Goal: Find specific page/section: Find specific page/section

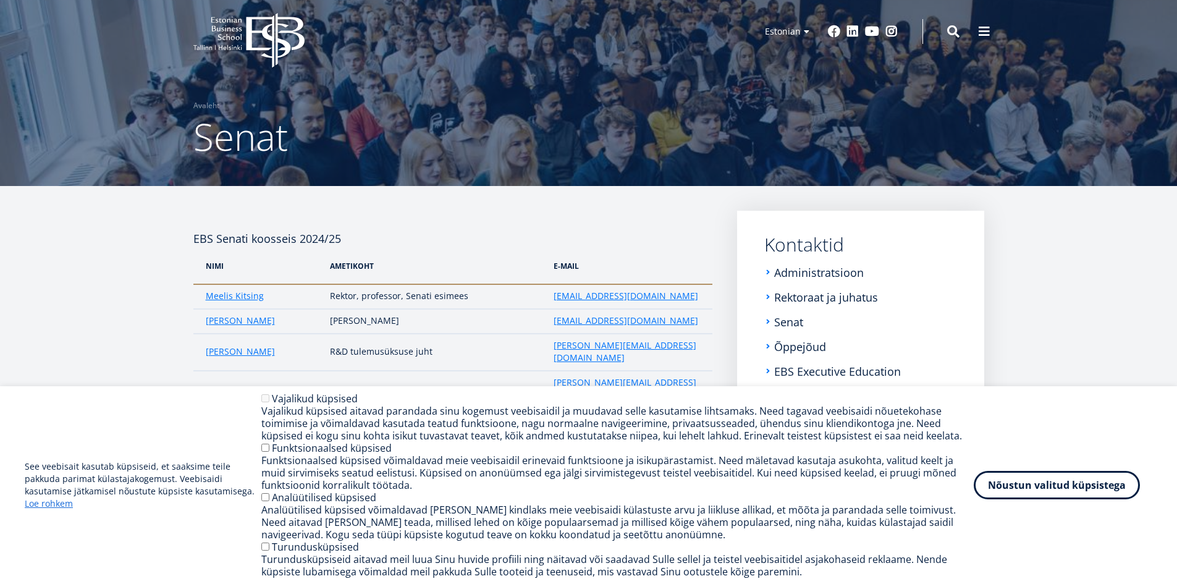
scroll to position [2, 0]
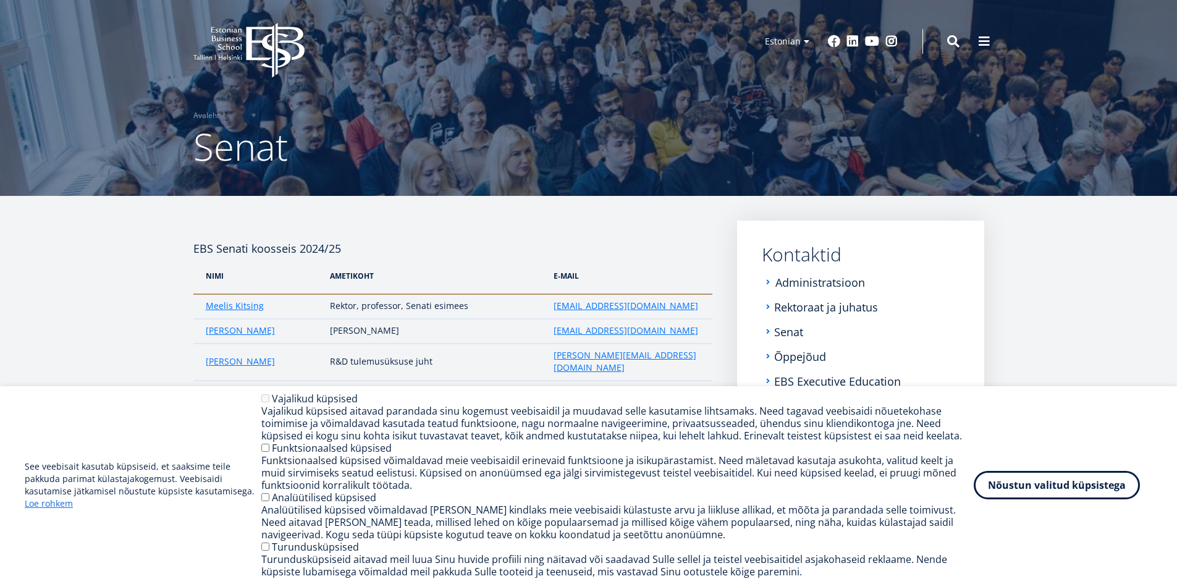
click at [784, 283] on link "Administratsioon" at bounding box center [820, 282] width 90 height 12
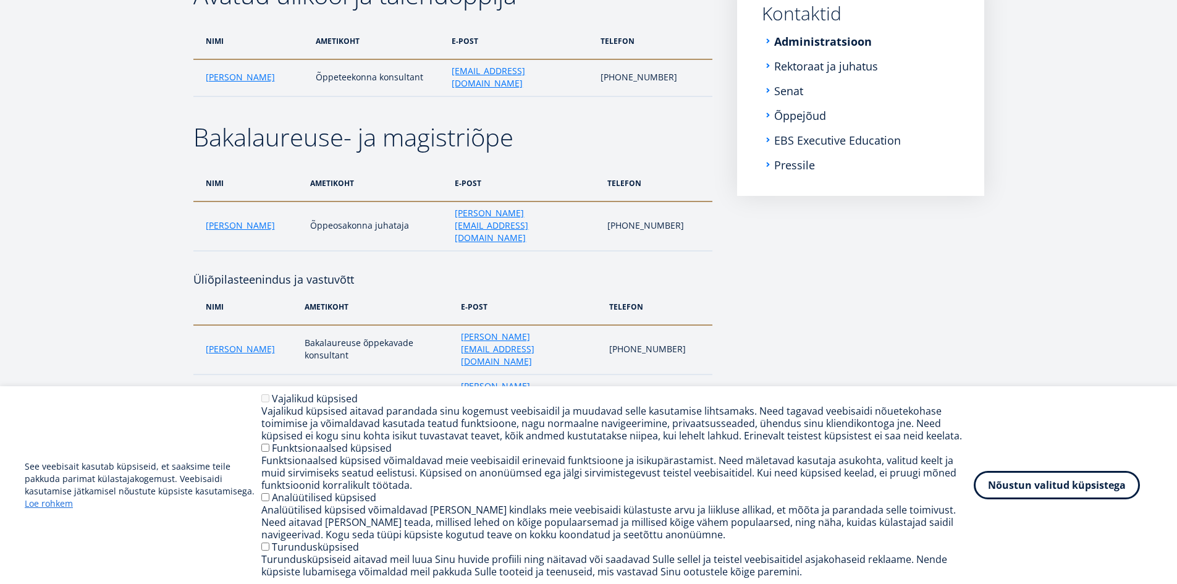
scroll to position [86, 0]
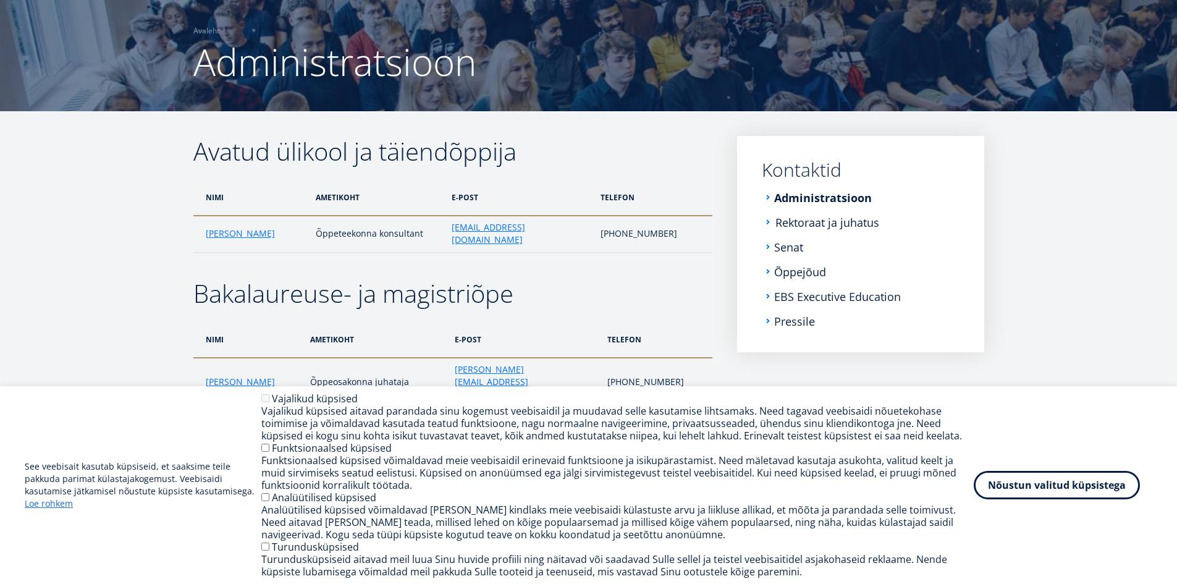
click at [782, 221] on link "Rektoraat ja juhatus" at bounding box center [827, 222] width 104 height 12
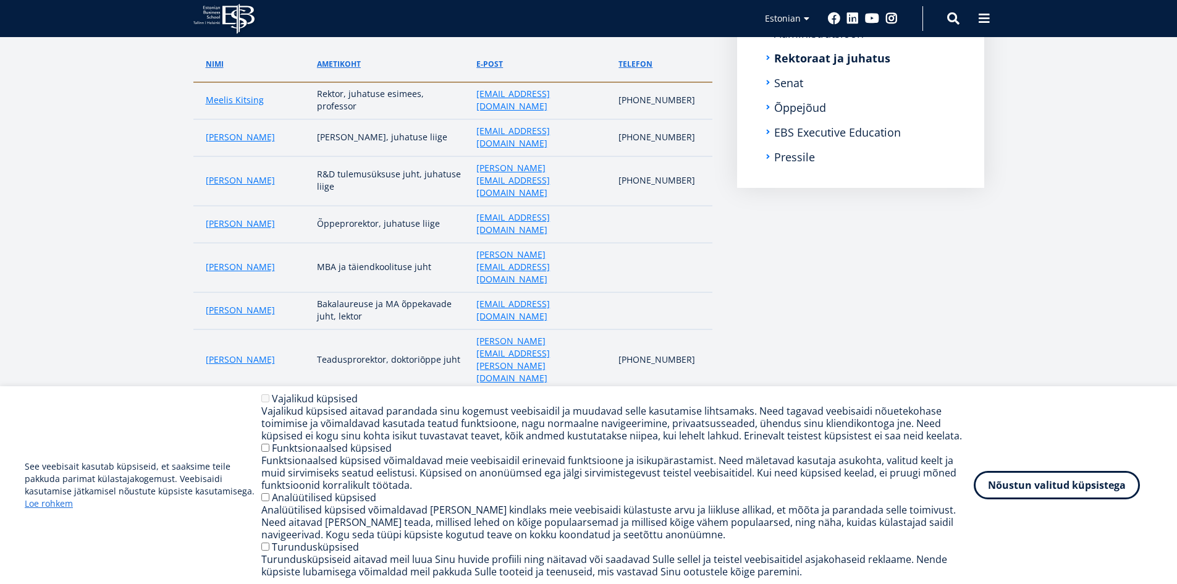
scroll to position [247, 0]
